Goal: Task Accomplishment & Management: Use online tool/utility

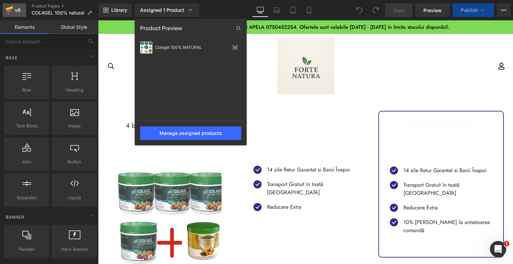
click at [19, 11] on div "v6" at bounding box center [18, 10] width 8 height 9
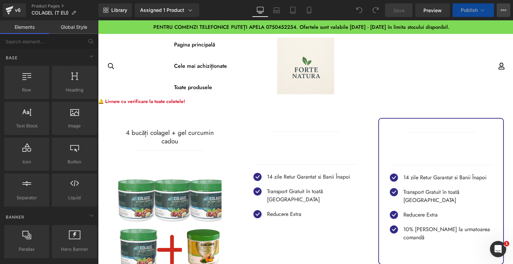
click at [503, 9] on icon at bounding box center [503, 9] width 5 height 5
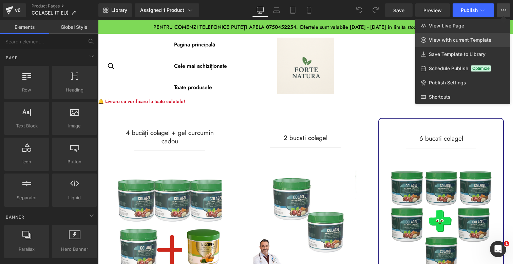
click at [449, 39] on span "View with current Template" at bounding box center [460, 40] width 62 height 6
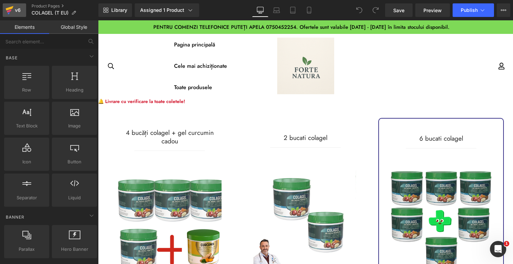
click at [8, 17] on icon at bounding box center [9, 10] width 8 height 17
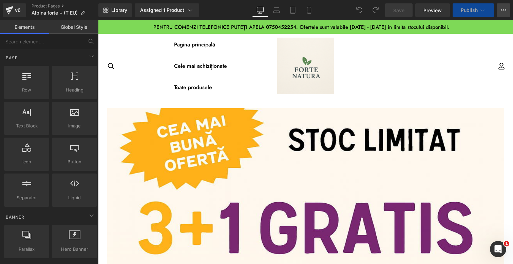
click at [501, 7] on button "View Live Page View with current Template Save Template to Library Schedule Pub…" at bounding box center [504, 10] width 14 height 14
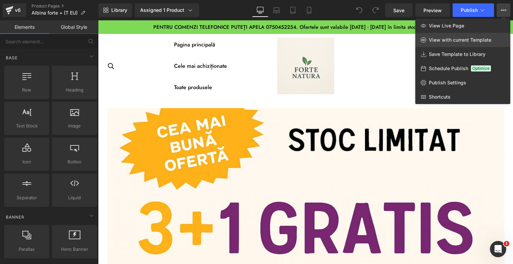
click at [472, 38] on span "View with current Template" at bounding box center [460, 40] width 62 height 6
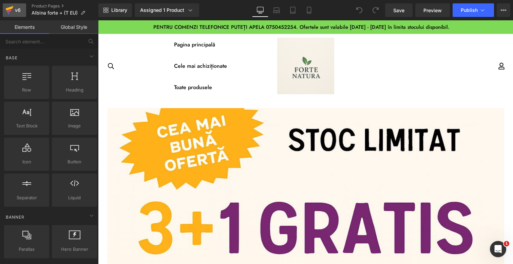
click at [5, 9] on link "v6" at bounding box center [14, 10] width 23 height 14
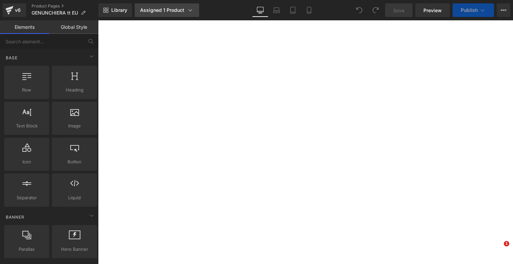
click at [165, 6] on link "Assigned 1 Product" at bounding box center [167, 10] width 64 height 14
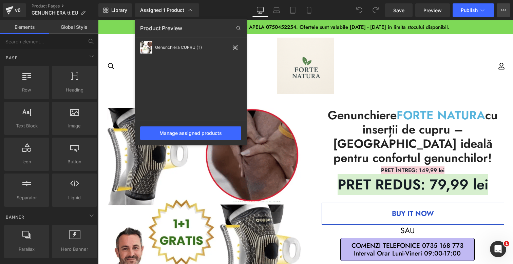
click at [506, 11] on icon at bounding box center [503, 9] width 5 height 5
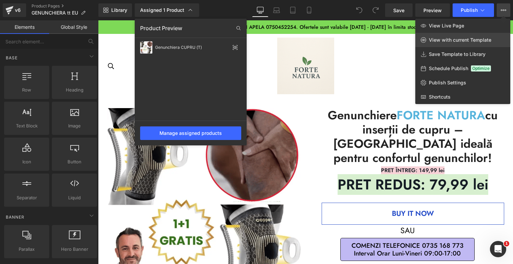
click at [483, 37] on link "View with current Template" at bounding box center [462, 40] width 95 height 14
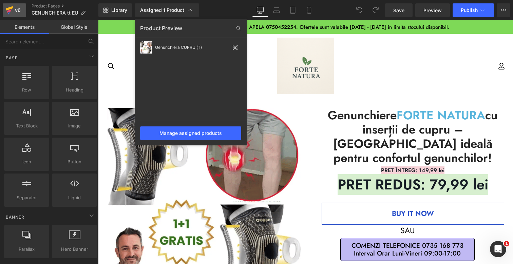
click at [12, 13] on icon at bounding box center [9, 10] width 8 height 17
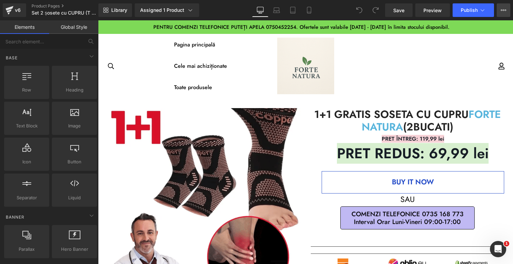
click at [501, 8] on icon at bounding box center [503, 9] width 5 height 5
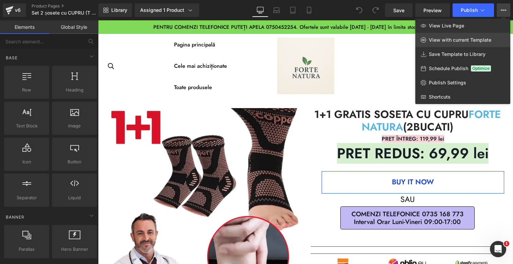
click at [453, 38] on span "View with current Template" at bounding box center [460, 40] width 62 height 6
